Goal: Task Accomplishment & Management: Manage account settings

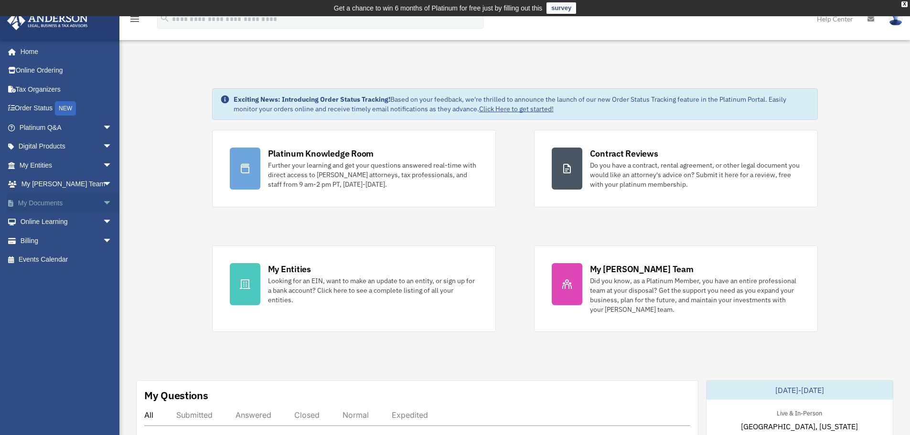
click at [53, 207] on link "My Documents arrow_drop_down" at bounding box center [67, 203] width 120 height 19
click at [103, 204] on span "arrow_drop_down" at bounding box center [112, 204] width 19 height 20
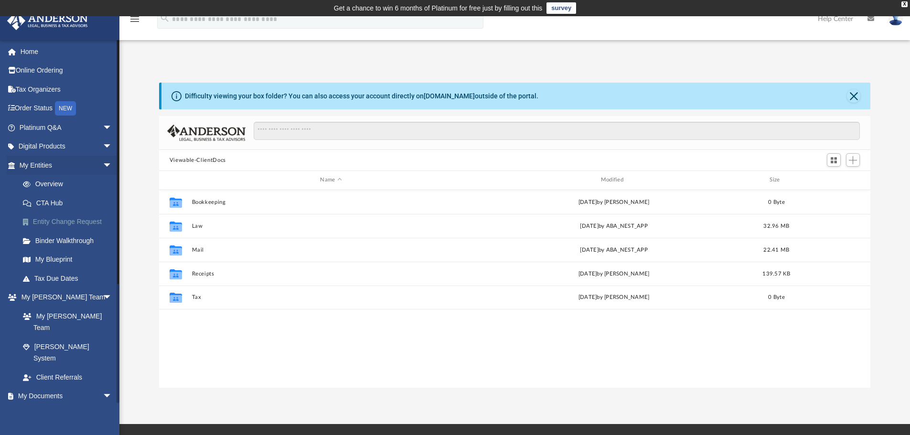
scroll to position [210, 704]
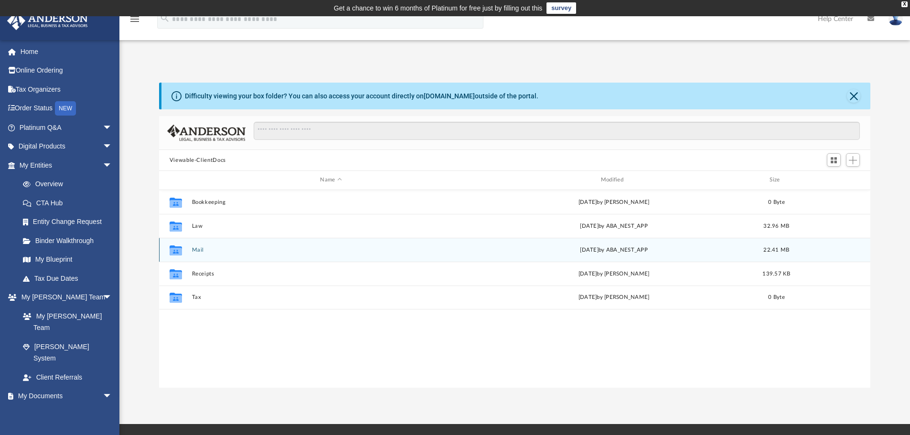
click at [205, 245] on div "Collaborated Folder Mail [DATE] by ABA_NEST_APP 22.41 MB" at bounding box center [515, 250] width 712 height 24
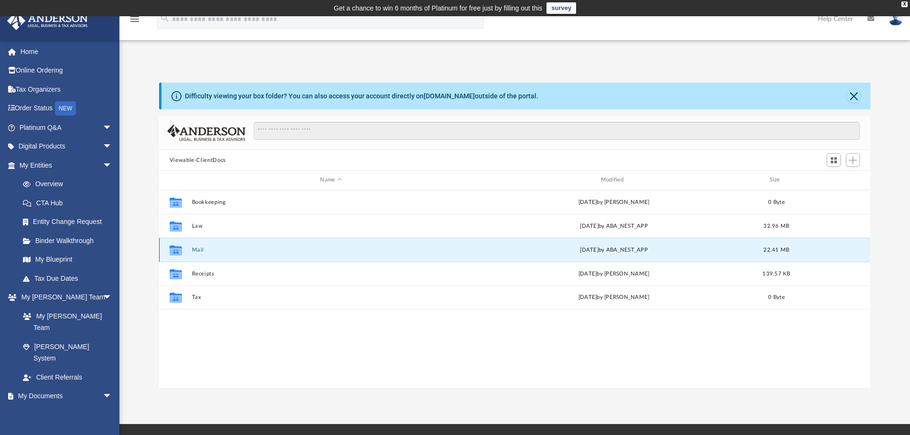
click at [656, 251] on div "[DATE] by ABA_NEST_APP" at bounding box center [614, 250] width 279 height 9
click at [604, 250] on div "[DATE] by ABA_NEST_APP" at bounding box center [614, 250] width 279 height 9
click at [175, 252] on icon "grid" at bounding box center [176, 250] width 12 height 10
click at [211, 252] on button "Mail" at bounding box center [331, 250] width 279 height 6
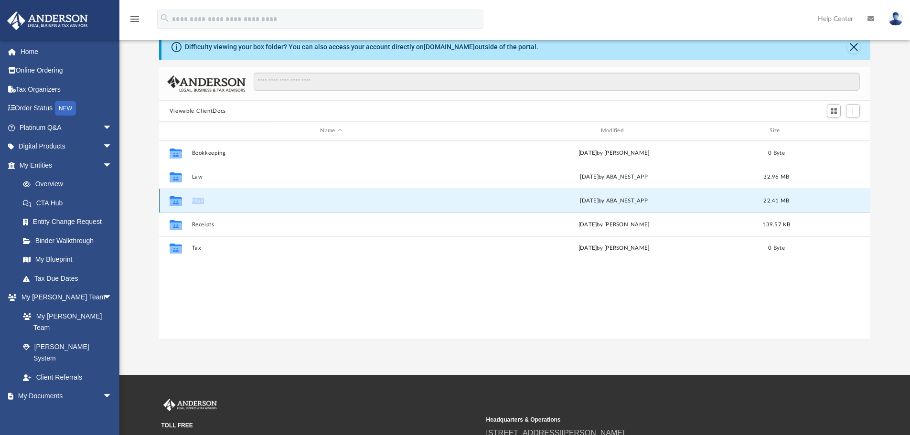
scroll to position [96, 0]
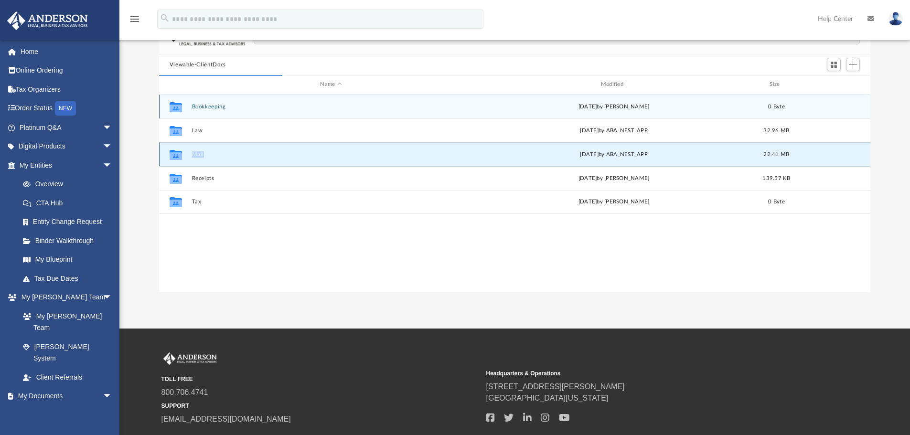
click at [212, 155] on button "Mail" at bounding box center [331, 154] width 279 height 6
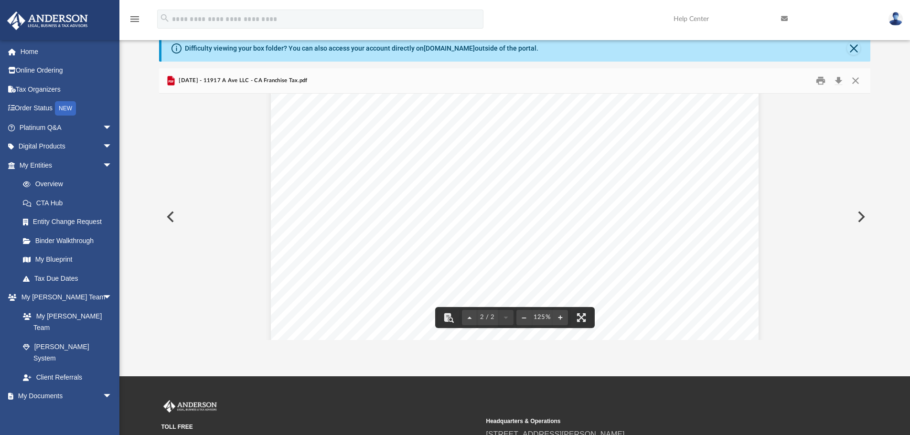
scroll to position [844, 0]
click at [167, 219] on button "Preview" at bounding box center [169, 217] width 21 height 27
